Goal: Find specific page/section: Find specific page/section

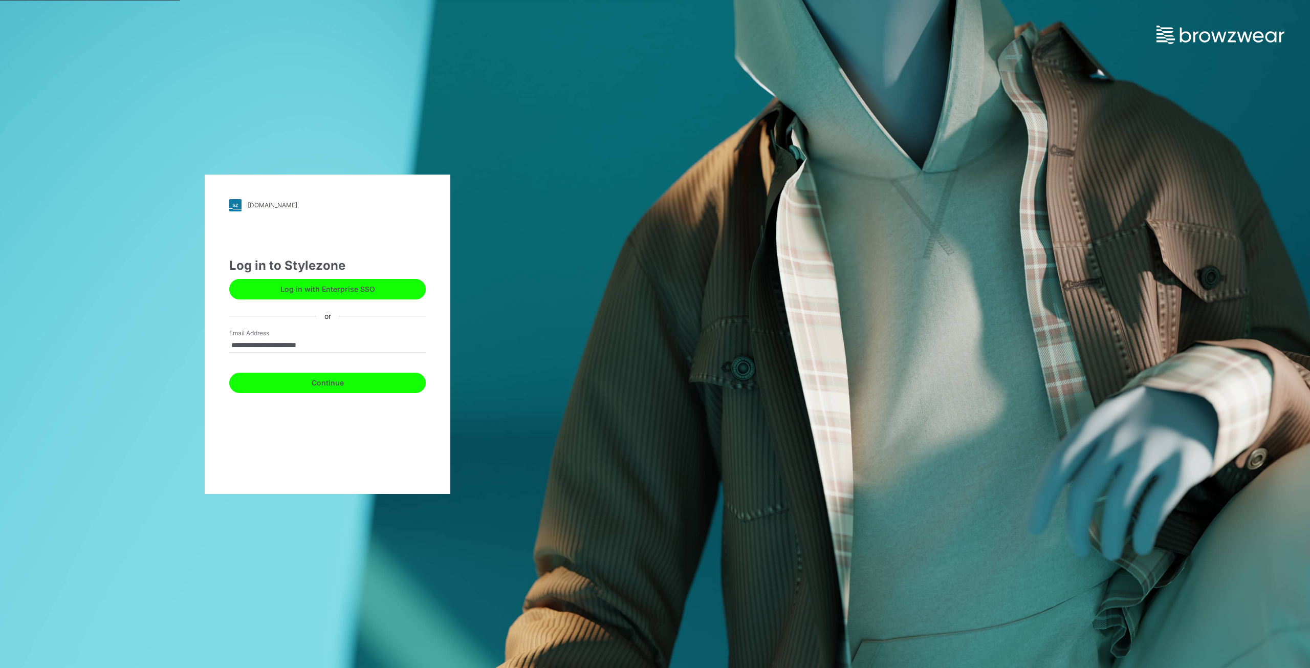
click at [317, 382] on button "Continue" at bounding box center [327, 382] width 196 height 20
click at [304, 343] on input "Email Address" at bounding box center [327, 345] width 196 height 15
type input "**********"
click at [338, 381] on button "Continue" at bounding box center [327, 382] width 196 height 20
drag, startPoint x: 308, startPoint y: 291, endPoint x: 330, endPoint y: 293, distance: 22.2
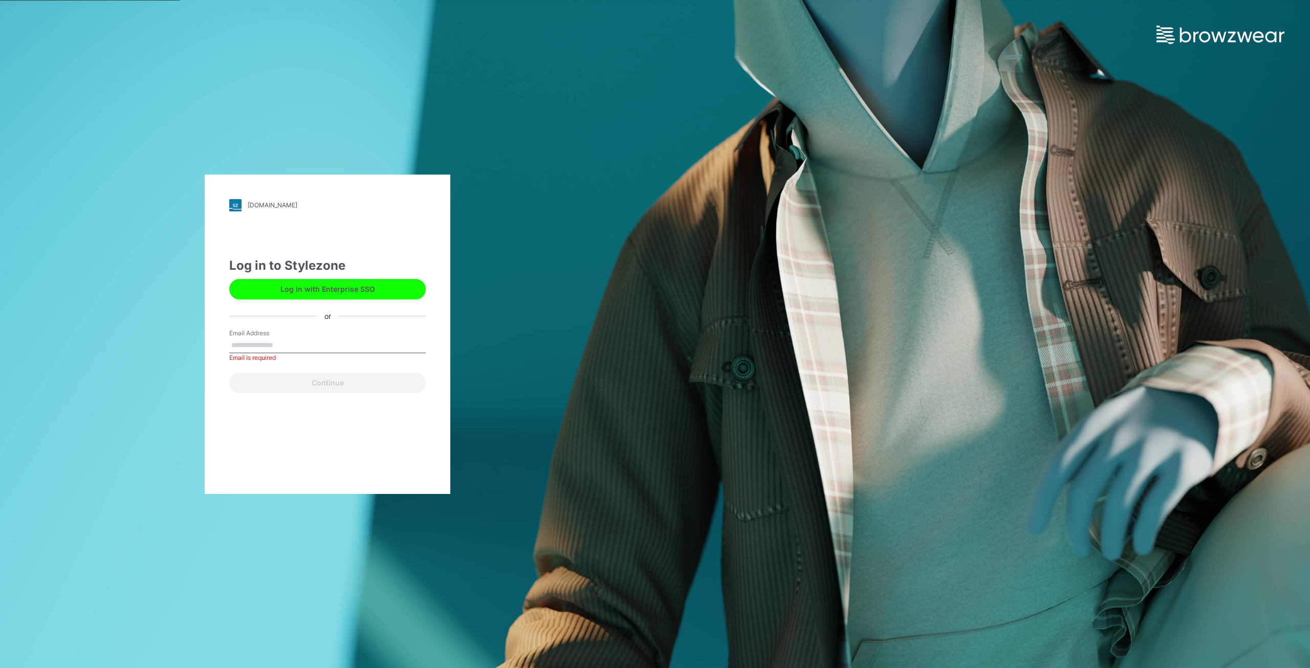
click at [310, 291] on button "Log in with Enterprise SSO" at bounding box center [327, 289] width 196 height 20
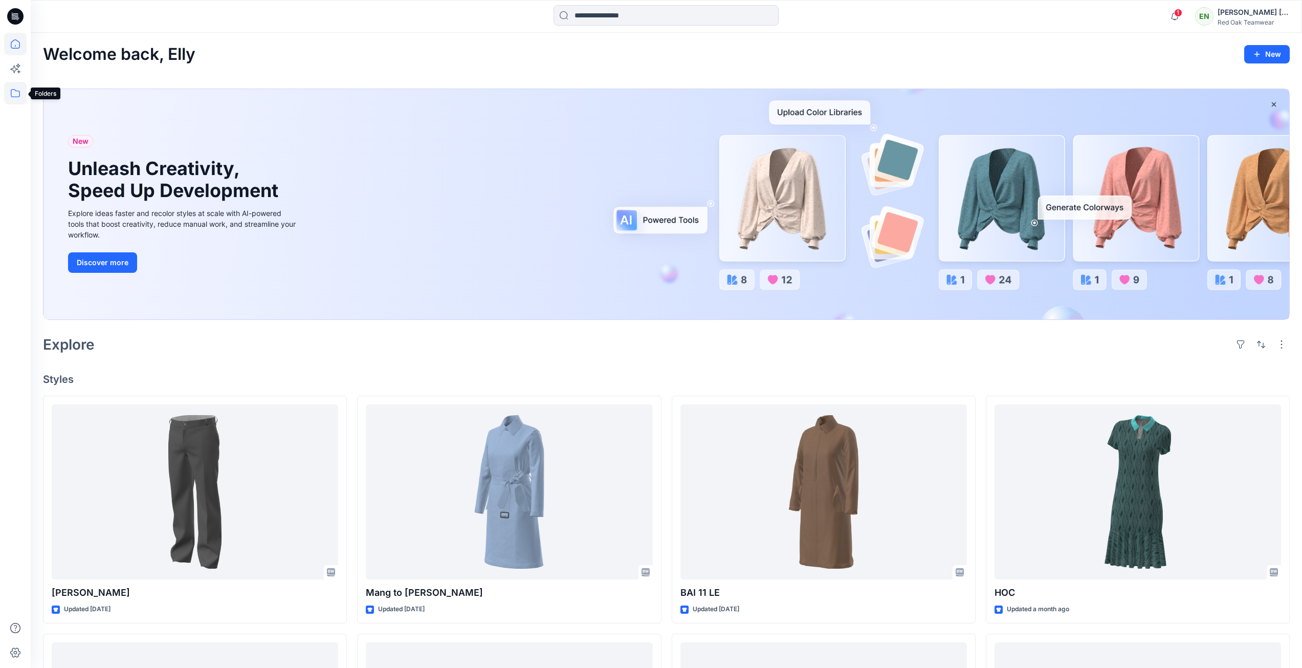
click at [11, 96] on icon at bounding box center [15, 93] width 23 height 23
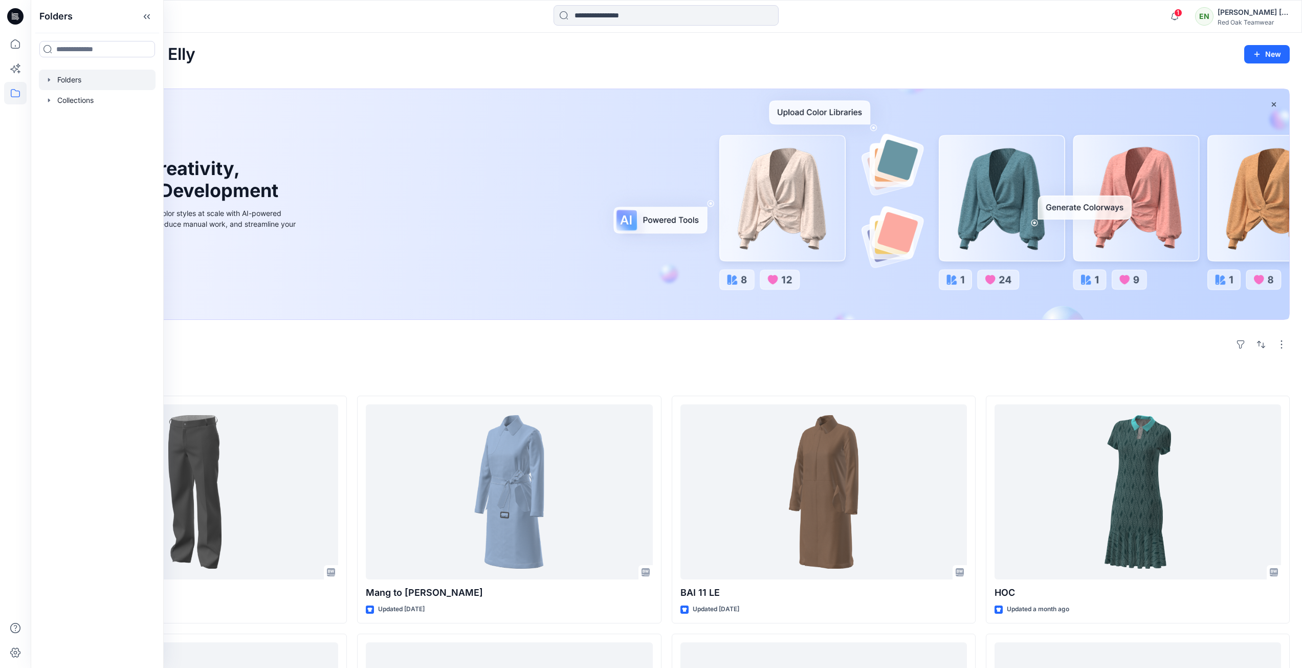
click at [80, 81] on div at bounding box center [97, 80] width 117 height 20
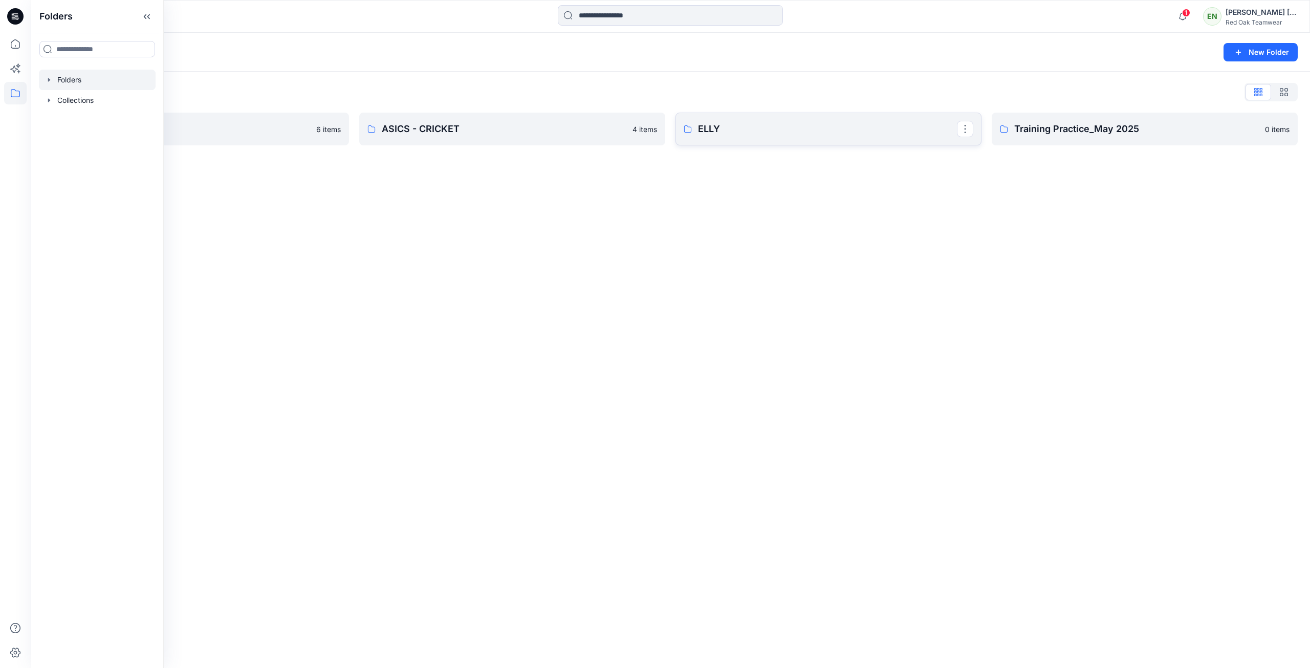
click at [775, 141] on link "ELLY" at bounding box center [828, 129] width 306 height 33
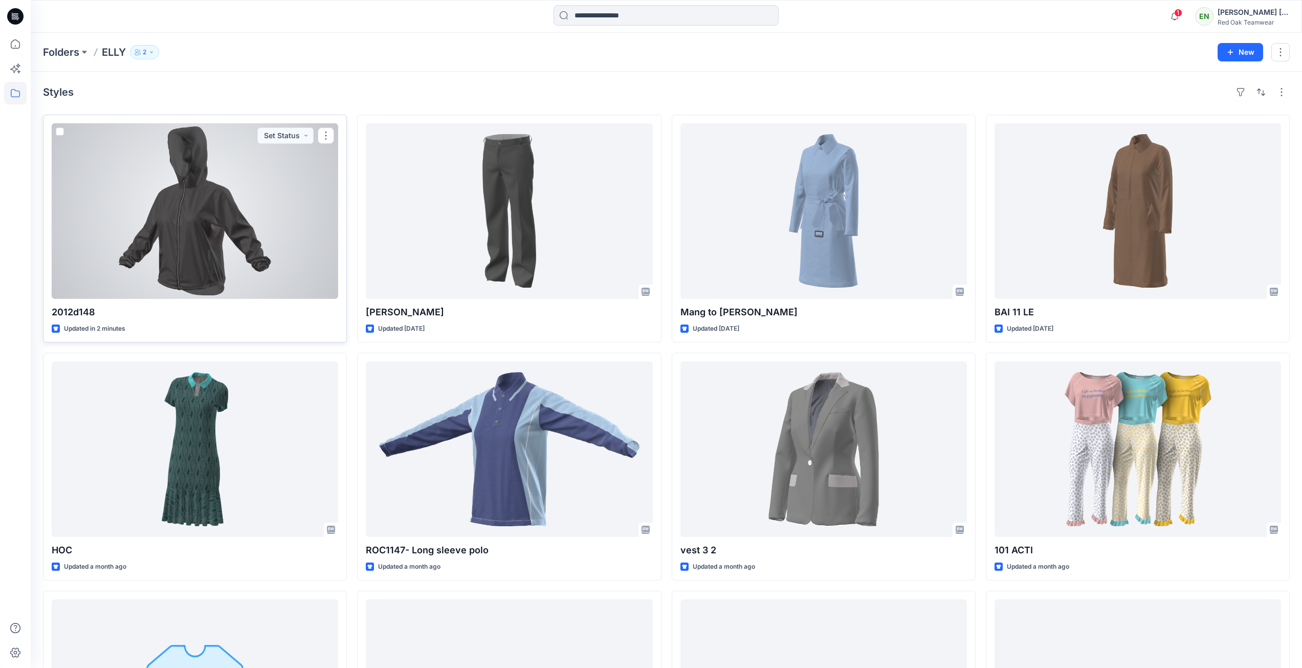
click at [173, 238] on div at bounding box center [195, 211] width 287 height 176
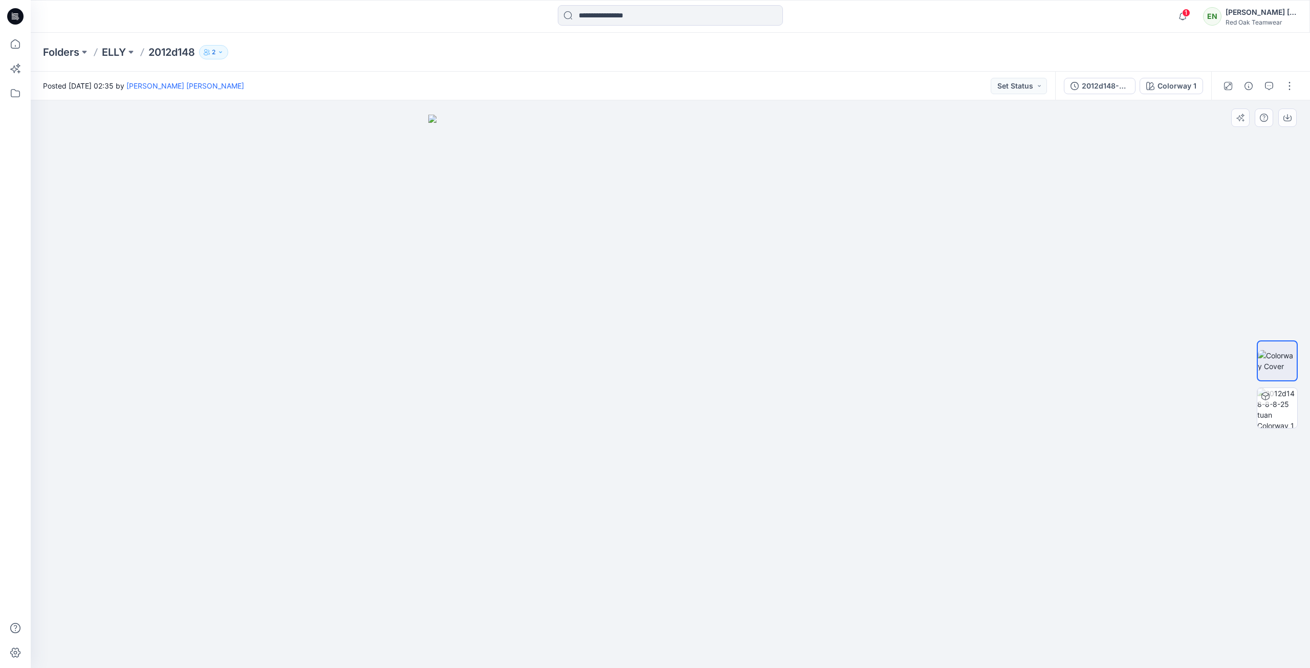
drag, startPoint x: 599, startPoint y: 571, endPoint x: 609, endPoint y: 576, distance: 11.7
click at [609, 576] on img at bounding box center [670, 392] width 484 height 554
drag, startPoint x: 676, startPoint y: 584, endPoint x: 788, endPoint y: 585, distance: 112.1
click at [785, 585] on img at bounding box center [670, 392] width 484 height 554
click at [1276, 404] on img at bounding box center [1277, 408] width 40 height 40
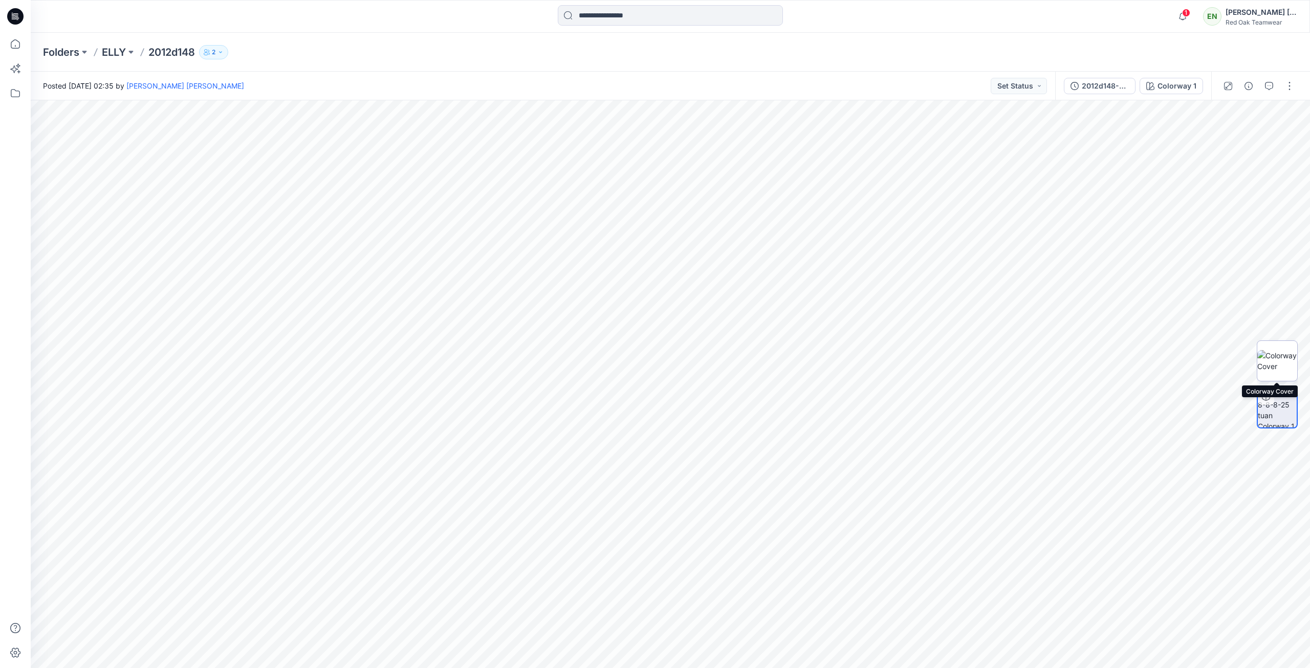
click at [1283, 361] on img at bounding box center [1277, 360] width 40 height 21
click at [1281, 408] on img at bounding box center [1277, 408] width 40 height 40
click at [1281, 404] on img at bounding box center [1277, 407] width 39 height 39
click at [1190, 15] on span "1" at bounding box center [1186, 13] width 8 height 8
